Goal: Navigation & Orientation: Find specific page/section

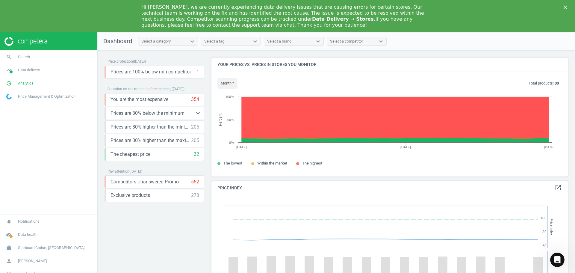
scroll to position [147, 361]
click at [565, 7] on polygon "Close" at bounding box center [566, 7] width 4 height 4
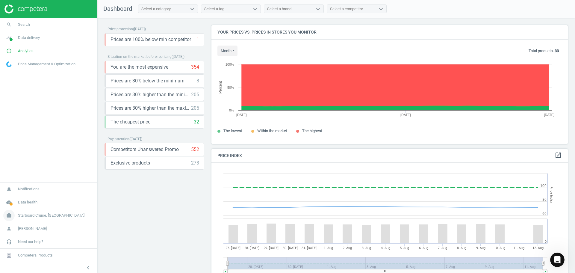
click at [35, 217] on span "Starboard Cruise, China" at bounding box center [51, 215] width 66 height 5
click at [25, 198] on span "Switch campaign" at bounding box center [20, 197] width 27 height 5
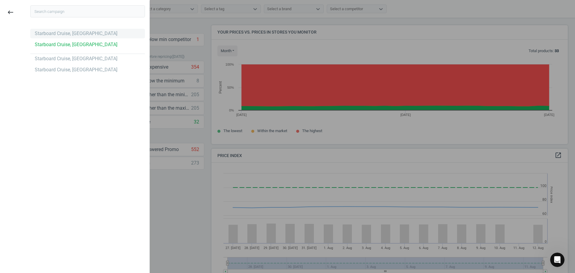
click at [78, 37] on div "Starboard Cruise, [GEOGRAPHIC_DATA]" at bounding box center [76, 33] width 83 height 7
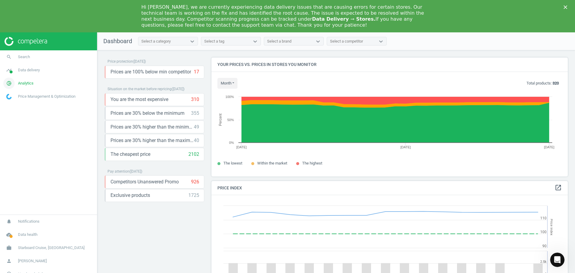
click at [28, 84] on span "Analytics" at bounding box center [26, 83] width 16 height 5
click at [26, 73] on link "timeline Data delivery" at bounding box center [48, 69] width 97 height 13
click at [21, 100] on link "Matches" at bounding box center [48, 100] width 97 height 9
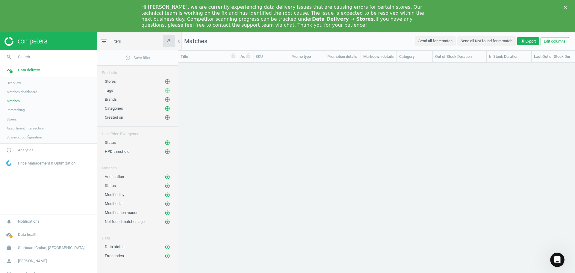
scroll to position [222, 392]
click at [25, 95] on link "Matches dashboard" at bounding box center [48, 91] width 97 height 9
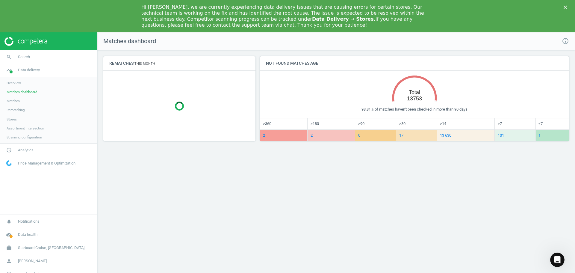
click at [34, 130] on span "Assortment intersection" at bounding box center [25, 128] width 37 height 5
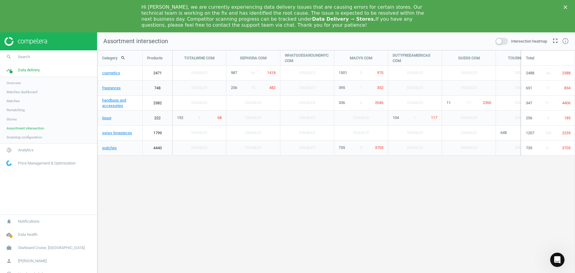
scroll to position [264, 487]
click at [164, 238] on div "Category search Products TOTALWINE COM SEPHORA COM WHATGOESAROUNDNYC COM MACYS …" at bounding box center [336, 176] width 477 height 250
drag, startPoint x: 163, startPoint y: 167, endPoint x: 258, endPoint y: 181, distance: 95.9
click at [254, 180] on div "Category search Products TOTALWINE COM SEPHORA COM WHATGOESAROUNDNYC COM MACYS …" at bounding box center [336, 176] width 477 height 250
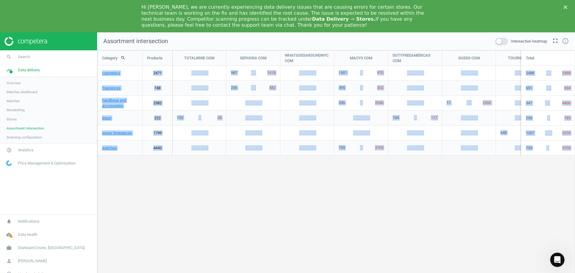
click at [243, 234] on div "Category search Products TOTALWINE COM SEPHORA COM WHATGOESAROUNDNYC COM MACYS …" at bounding box center [336, 176] width 477 height 250
click at [268, 154] on div "Disabled" at bounding box center [253, 147] width 54 height 15
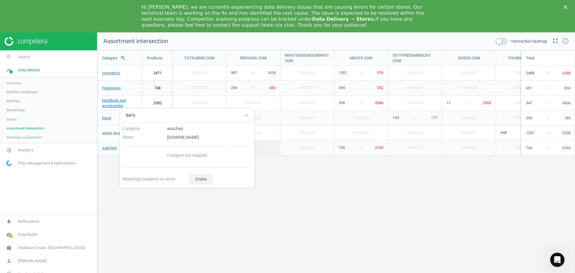
click at [246, 115] on icon "close" at bounding box center [246, 115] width 4 height 4
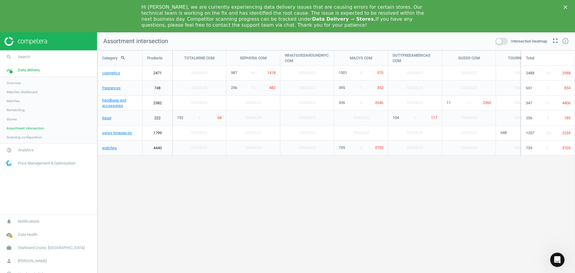
click at [253, 183] on div "Category search Products TOTALWINE COM SEPHORA COM WHATGOESAROUNDNYC COM MACYS …" at bounding box center [336, 176] width 477 height 250
click at [121, 235] on div "Category search Products TOTALWINE COM SEPHORA COM WHATGOESAROUNDNYC COM MACYS …" at bounding box center [336, 176] width 477 height 250
click at [566, 5] on div "Hi [PERSON_NAME], we are currently experiencing data delivery issues that are c…" at bounding box center [287, 16] width 575 height 28
click at [566, 7] on polygon "Close" at bounding box center [566, 7] width 4 height 4
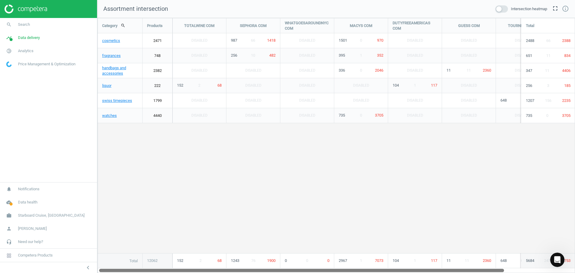
drag, startPoint x: 219, startPoint y: 272, endPoint x: 272, endPoint y: 222, distance: 72.7
click at [244, 269] on div at bounding box center [301, 269] width 405 height 5
drag, startPoint x: 183, startPoint y: 270, endPoint x: 161, endPoint y: 278, distance: 22.8
click at [161, 273] on html "Group 2 Created with Sketch. ic/cloud_download/grey600 Created with Sketch. gra…" at bounding box center [287, 136] width 575 height 273
